Goal: Navigation & Orientation: Find specific page/section

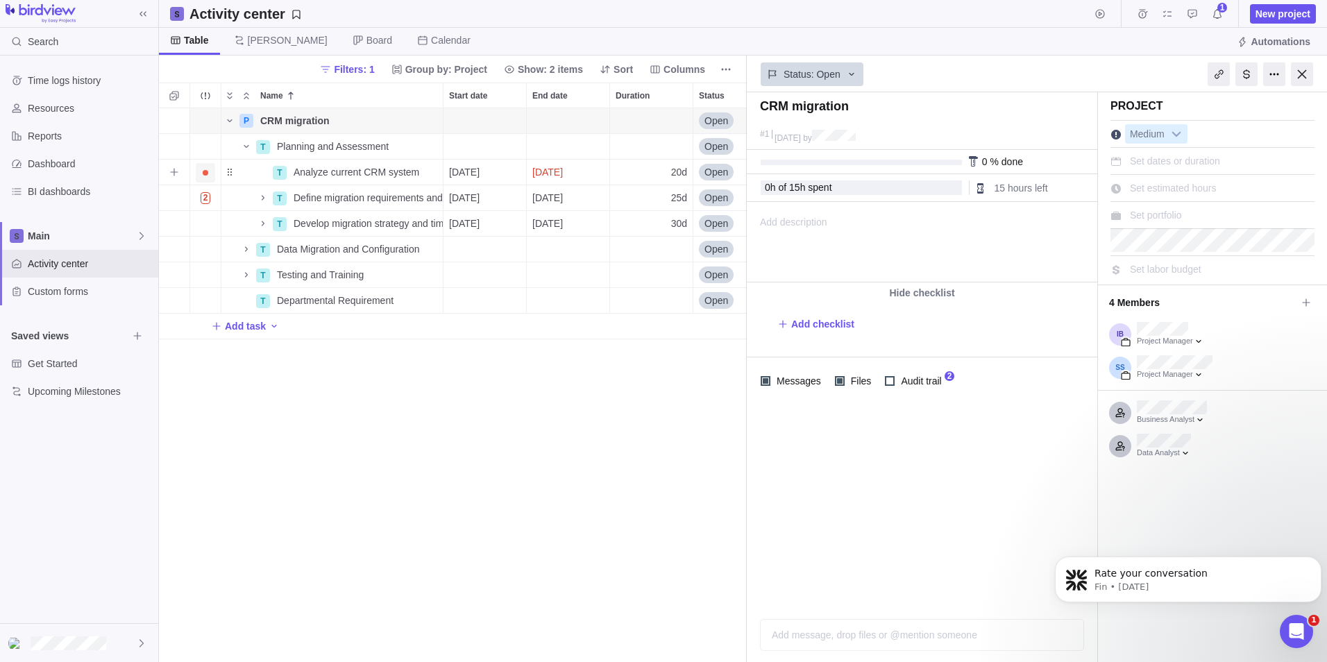
click at [210, 178] on span "Trouble indication" at bounding box center [205, 172] width 19 height 19
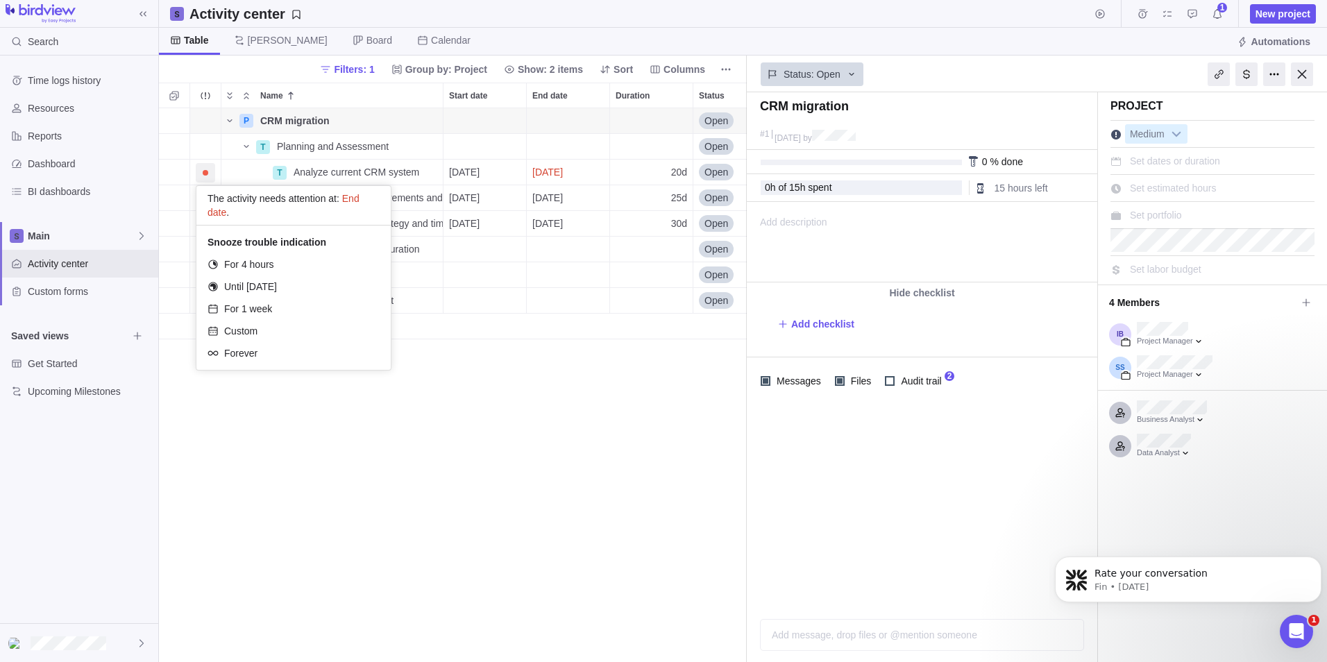
click at [507, 386] on div "P CRM migration Details Open 1 T Planning and Assessment Details Open 1 2 T Ana…" at bounding box center [453, 385] width 588 height 554
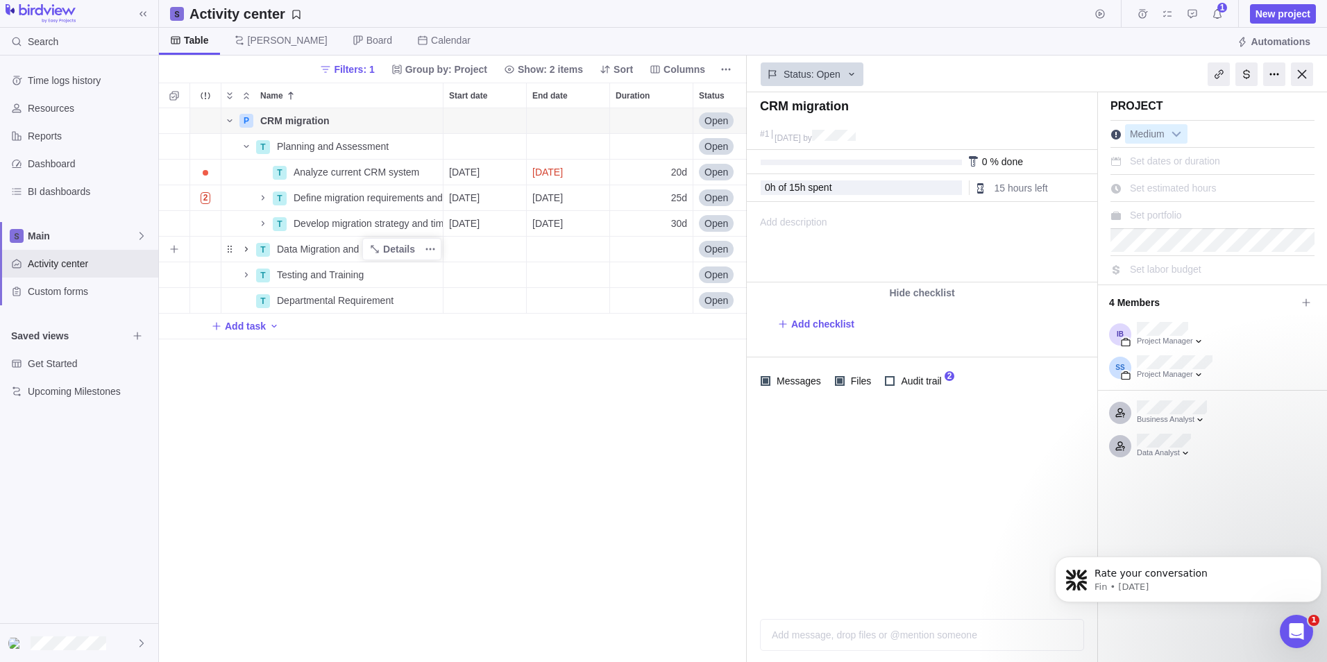
click at [245, 251] on icon "Name" at bounding box center [246, 249] width 11 height 11
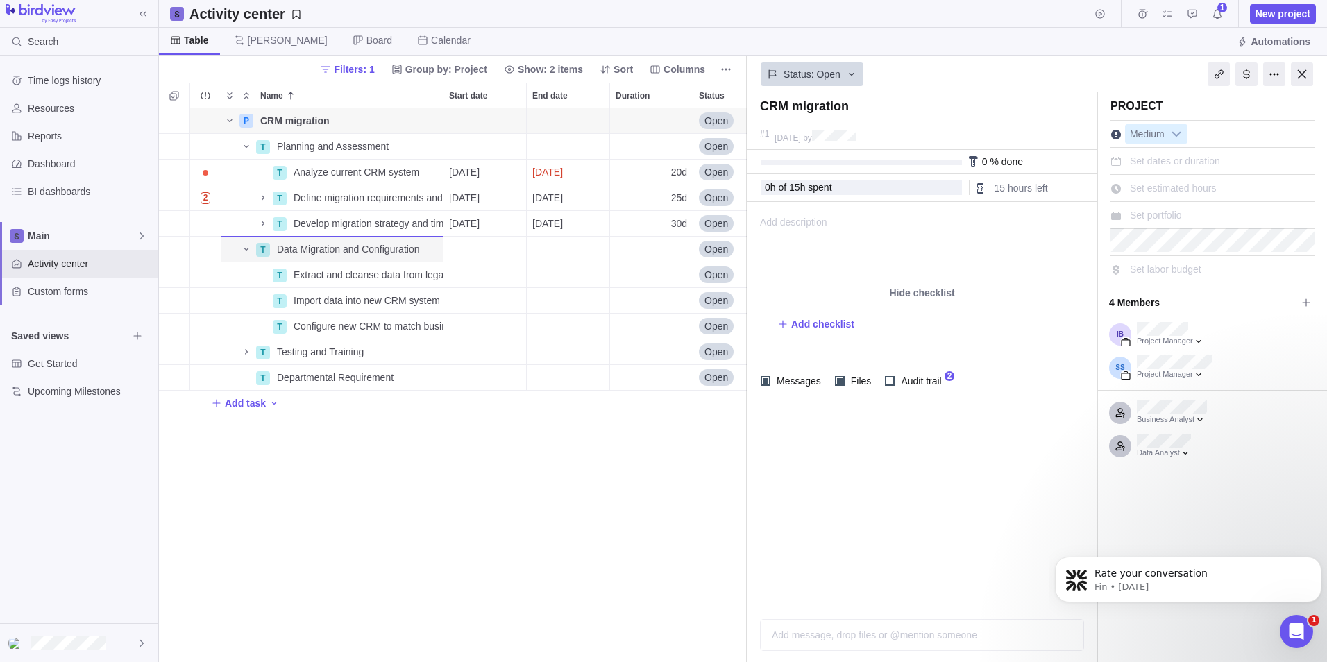
click at [1287, 79] on div at bounding box center [1257, 74] width 139 height 35
click at [1220, 19] on span "Notifications" at bounding box center [1217, 13] width 19 height 19
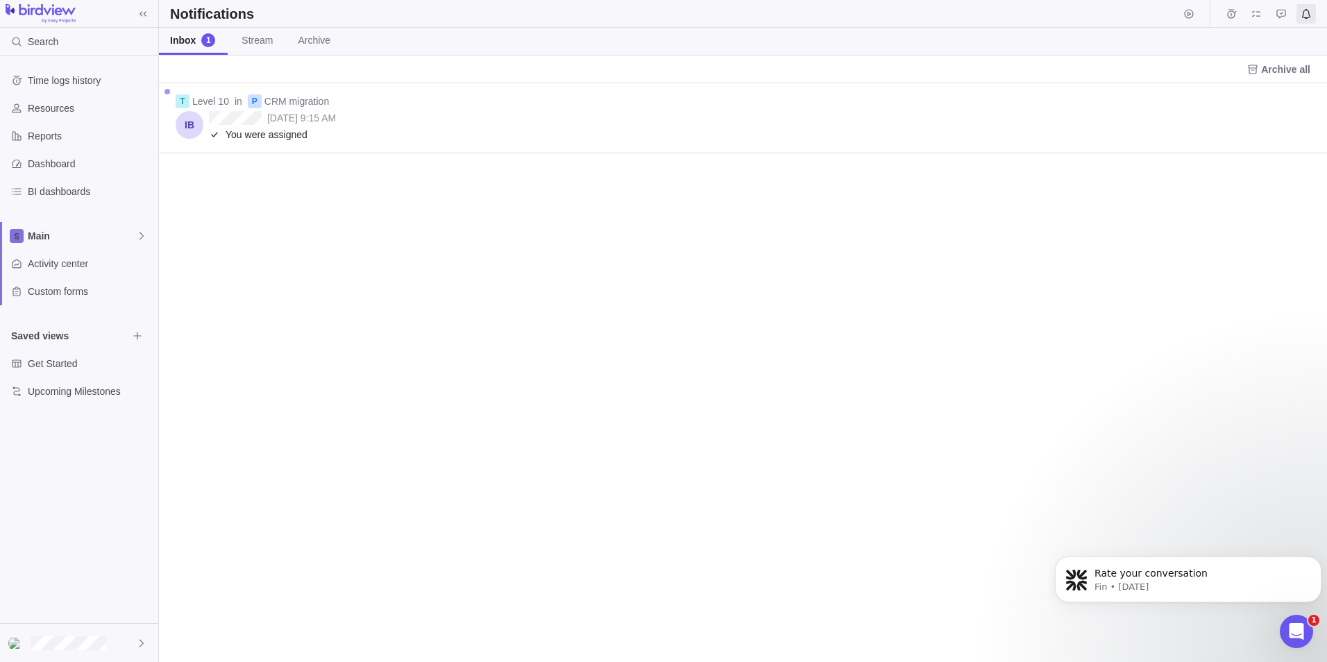
scroll to position [568, 1158]
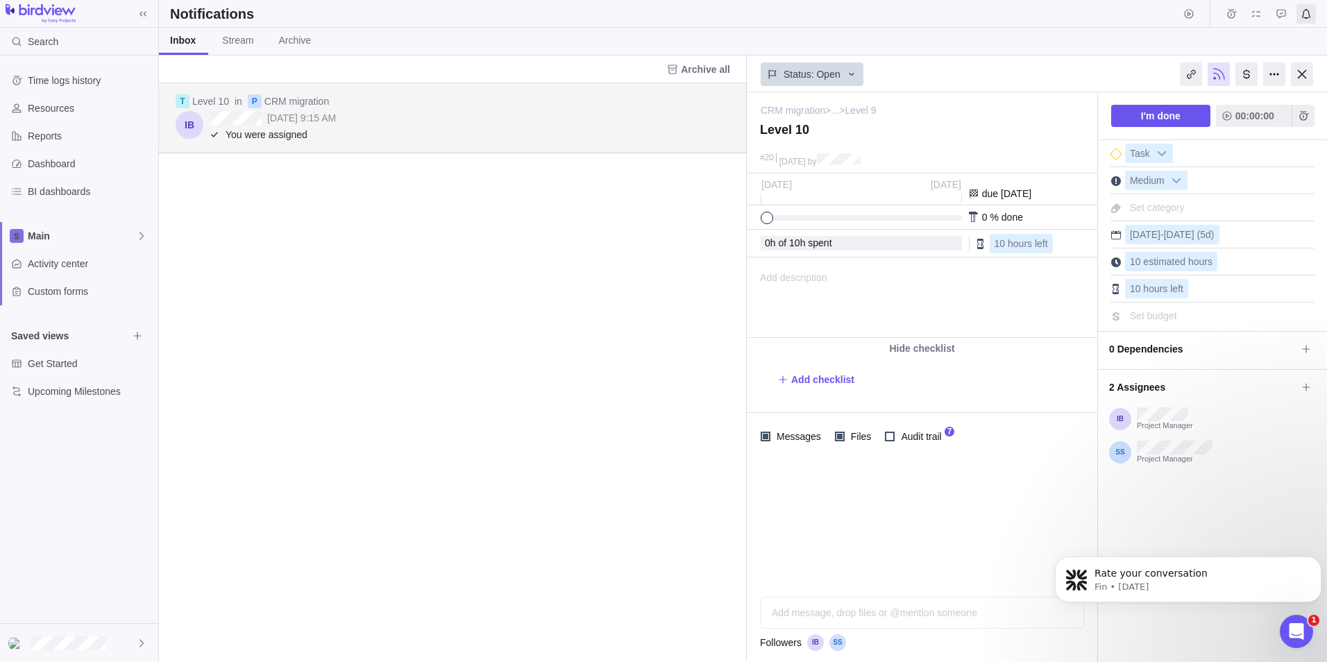
click at [945, 437] on span "7" at bounding box center [950, 432] width 10 height 10
click at [922, 437] on span "Audit trail" at bounding box center [919, 436] width 49 height 19
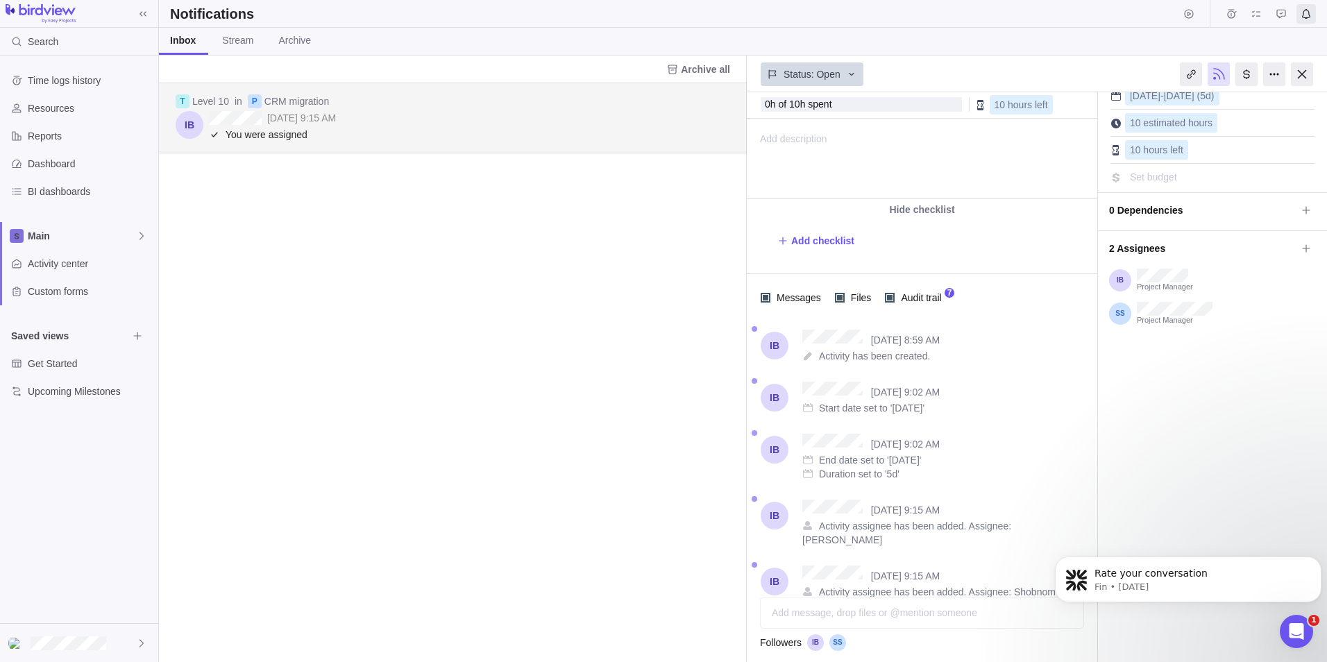
scroll to position [208, 0]
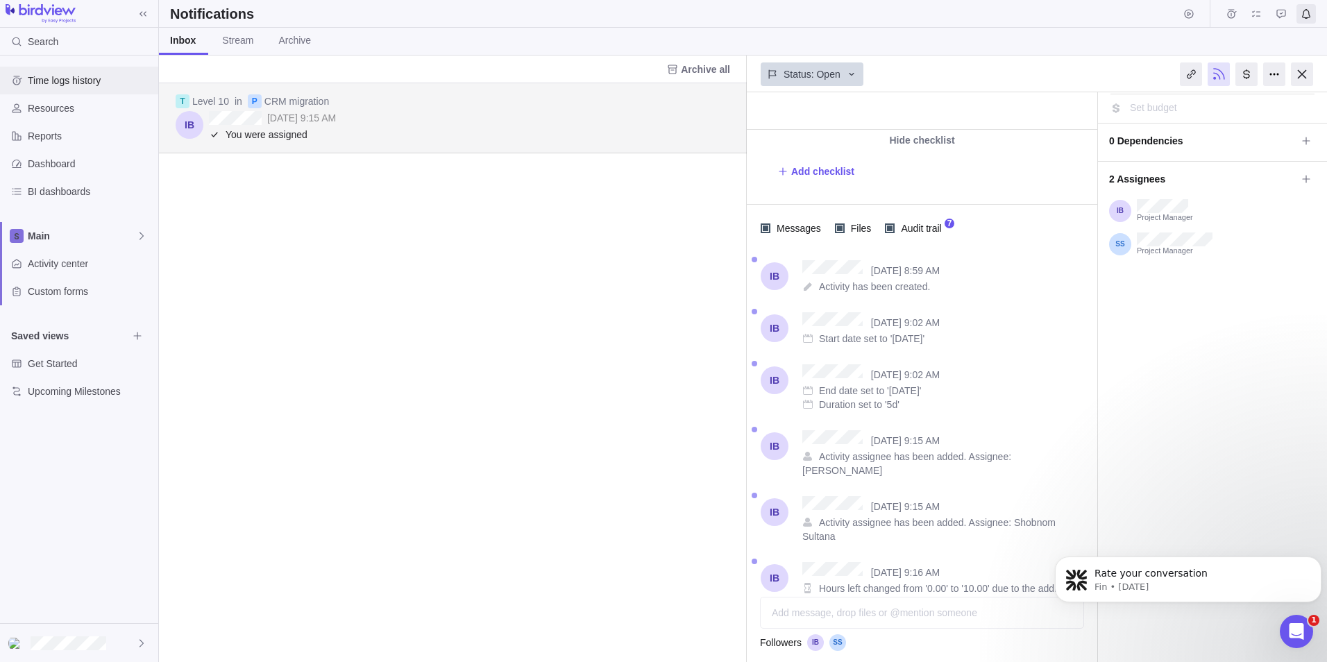
click at [46, 86] on span "Time logs history" at bounding box center [90, 81] width 125 height 14
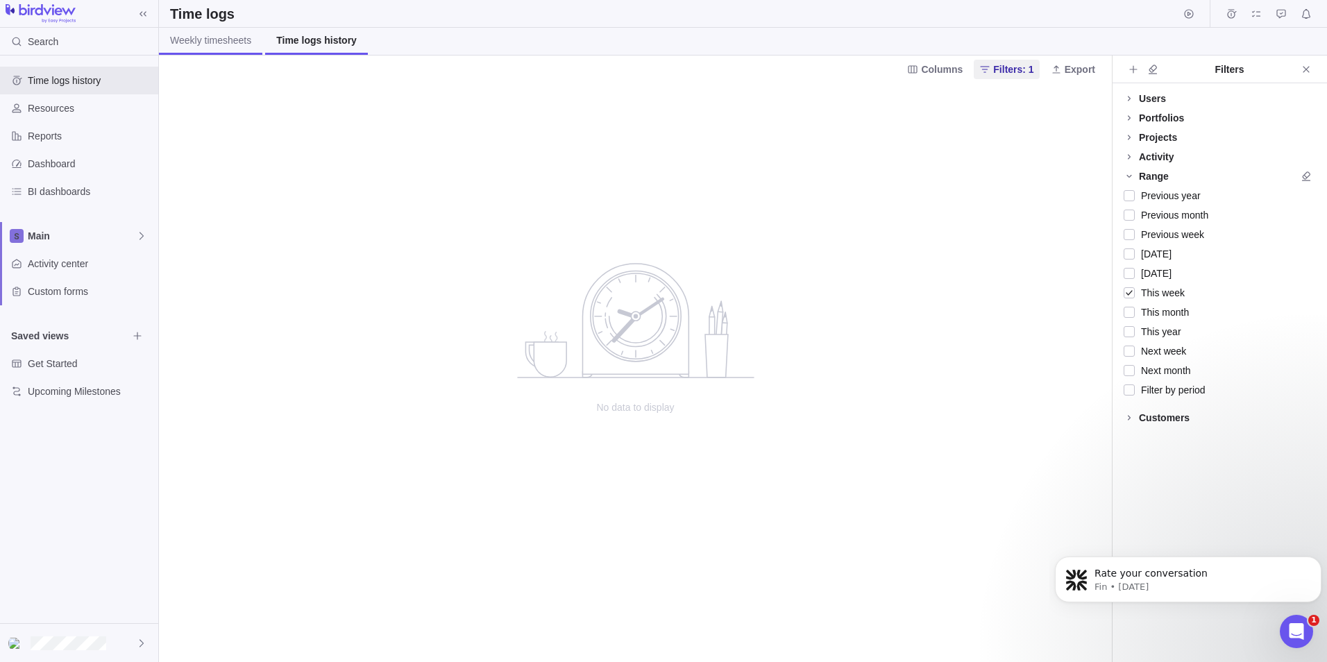
click at [196, 46] on span "Weekly timesheets" at bounding box center [210, 40] width 81 height 14
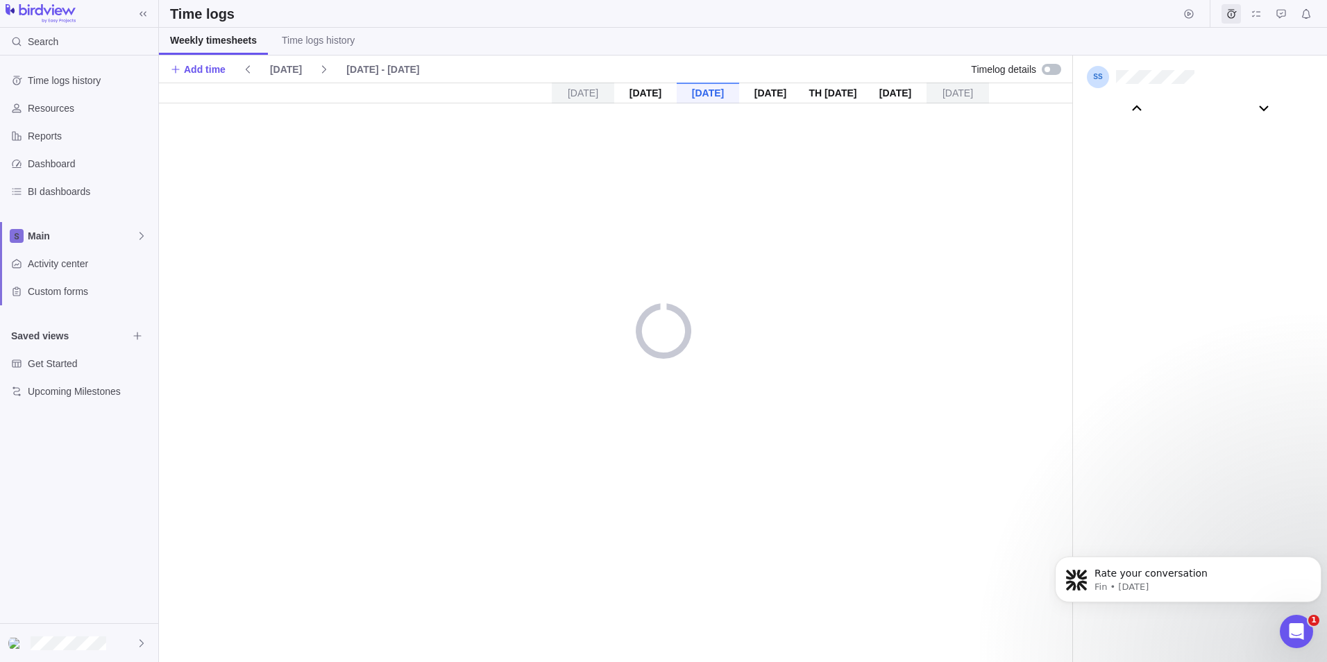
scroll to position [77153, 0]
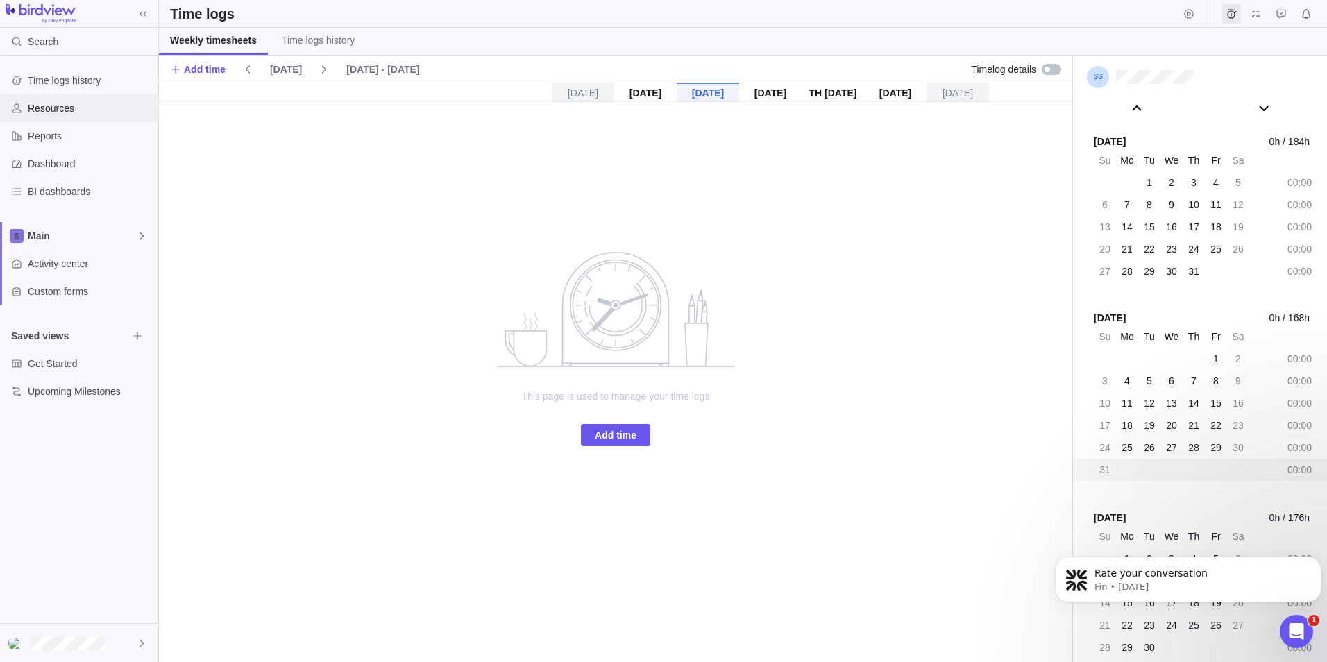
click at [49, 111] on span "Resources" at bounding box center [90, 108] width 125 height 14
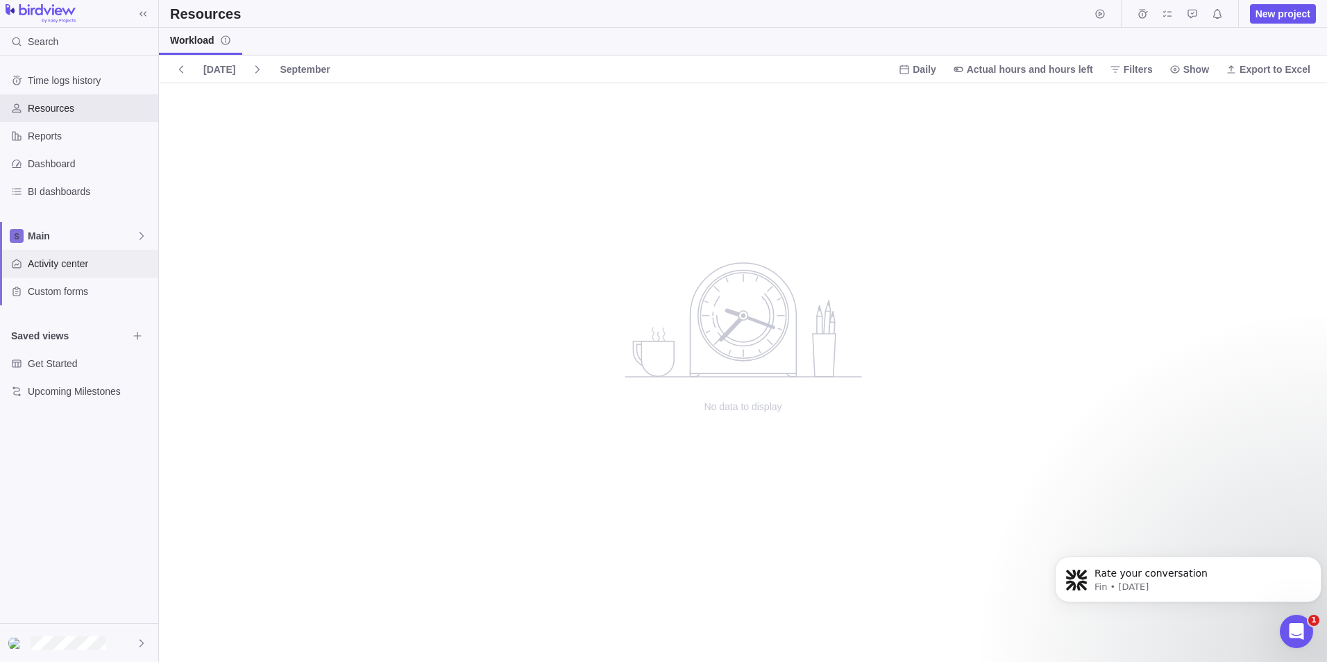
click at [62, 262] on span "Activity center" at bounding box center [90, 264] width 125 height 14
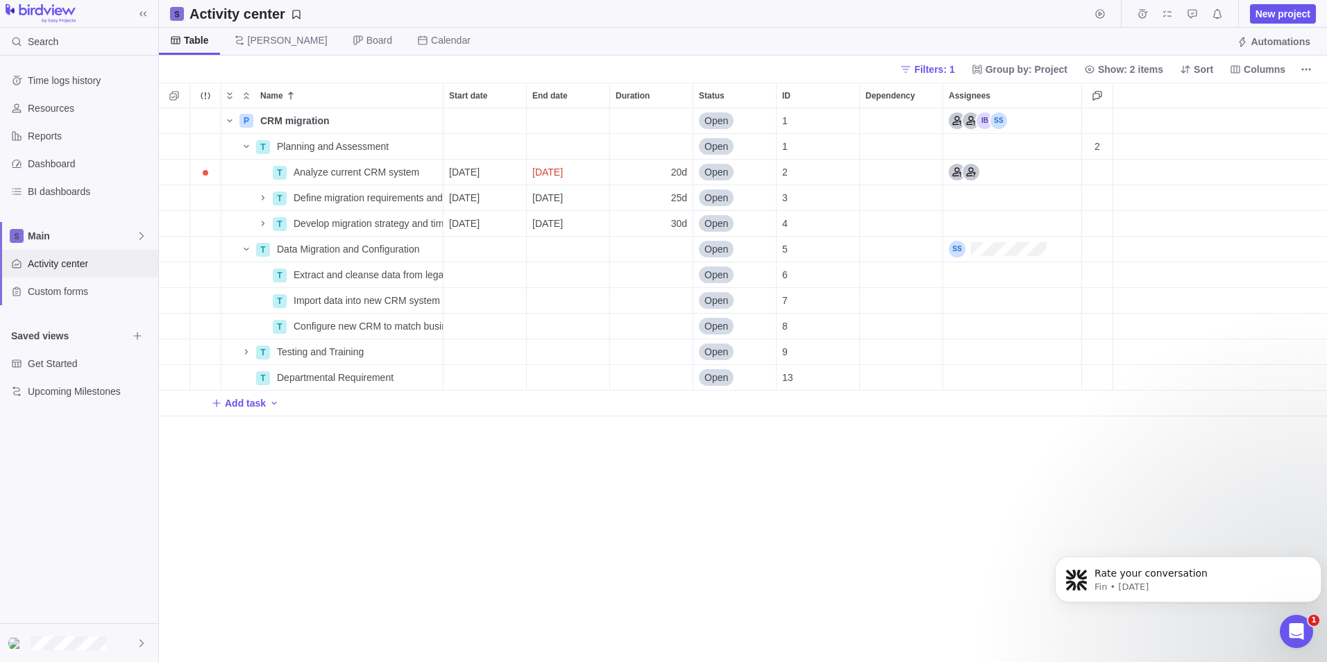
scroll to position [543, 1158]
click at [203, 173] on span "Trouble indication" at bounding box center [206, 173] width 6 height 6
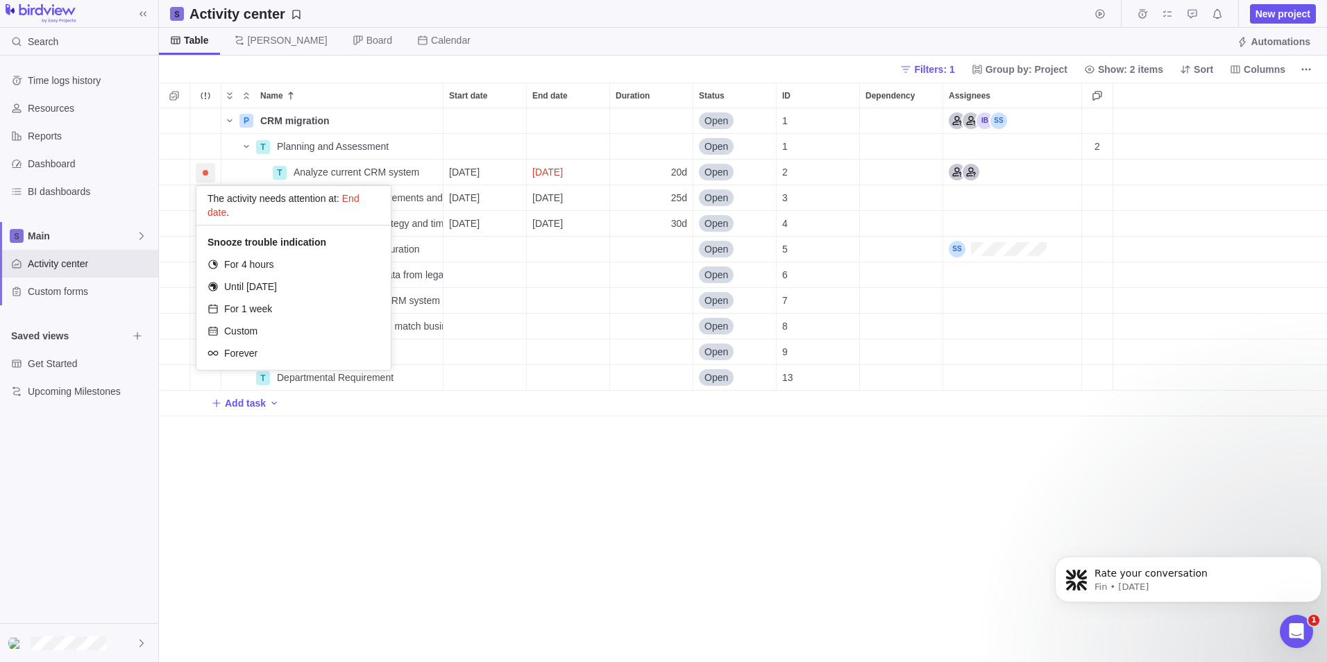
click at [371, 539] on div "Name Start date End date Duration Status ID Dependency Assignees P CRM migratio…" at bounding box center [743, 373] width 1168 height 580
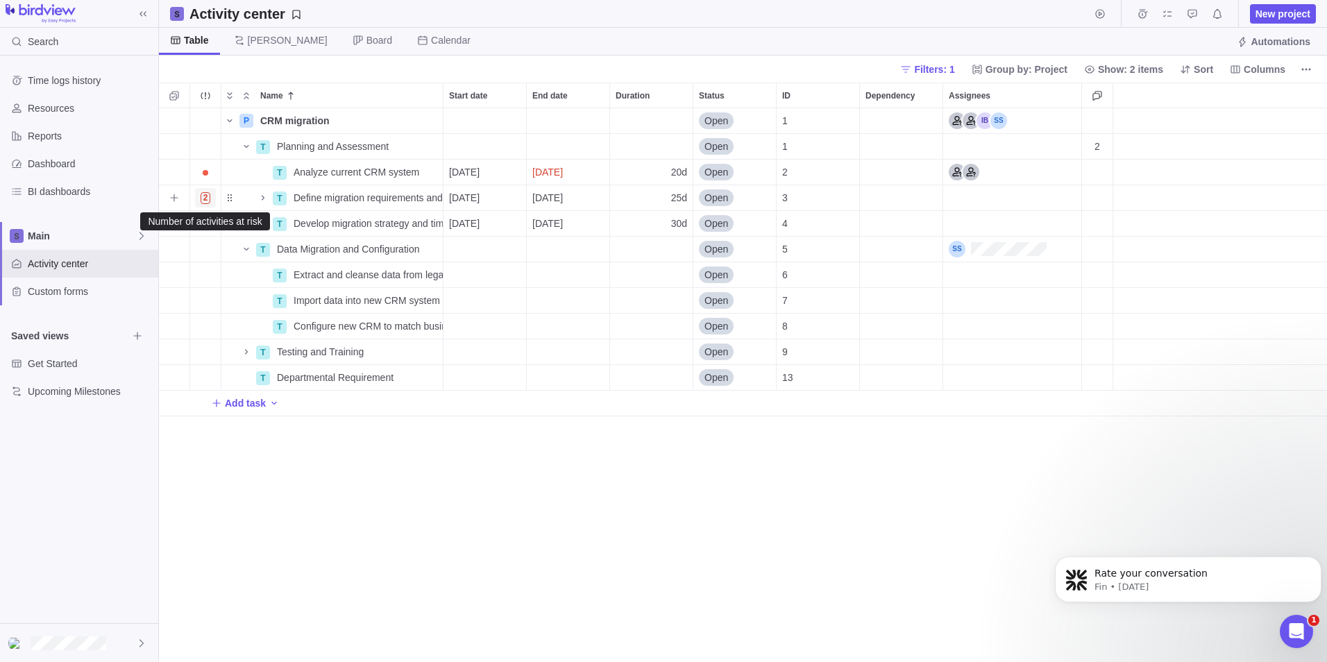
click at [209, 199] on span "2" at bounding box center [206, 198] width 10 height 12
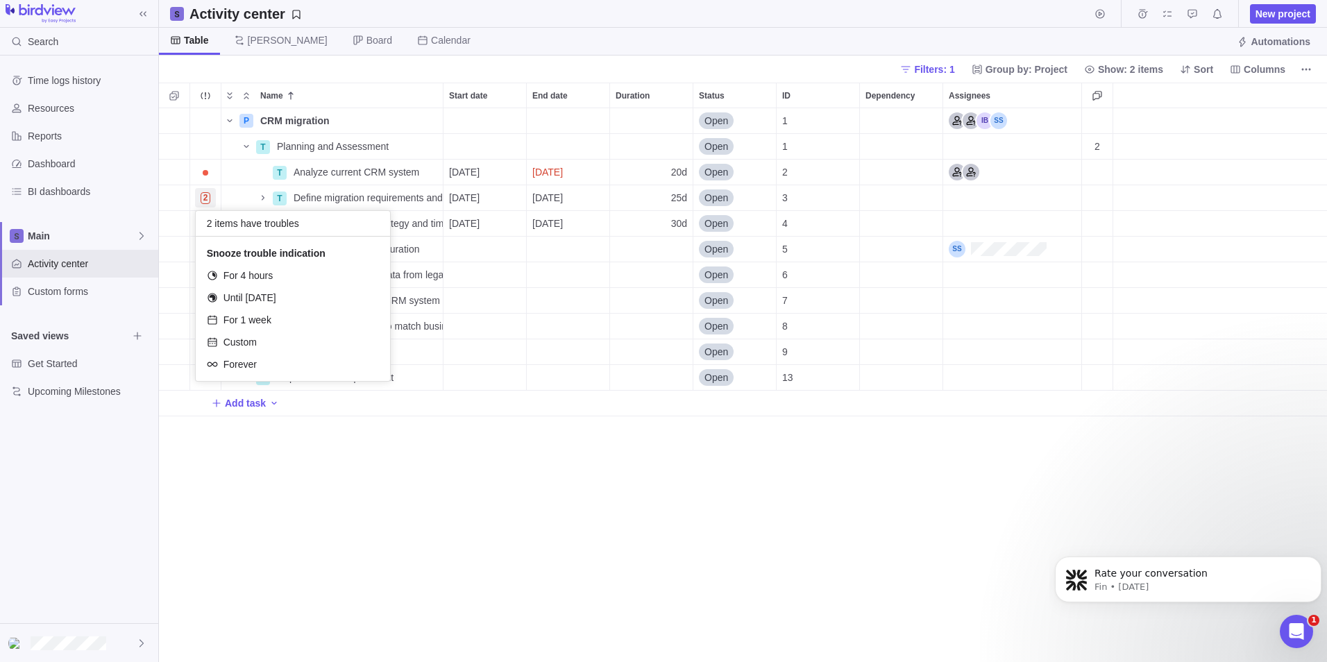
click at [564, 569] on div "Name Start date End date Duration Status ID Dependency Assignees P CRM migratio…" at bounding box center [743, 373] width 1168 height 580
